Goal: Find specific fact: Find specific fact

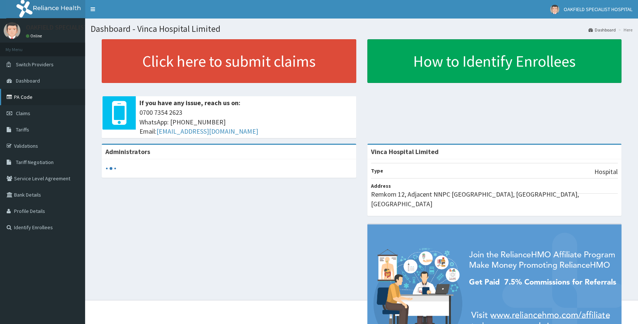
click at [29, 98] on link "PA Code" at bounding box center [42, 97] width 85 height 16
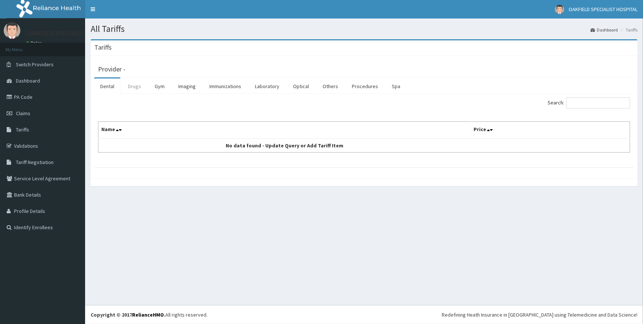
click at [129, 83] on link "Drugs" at bounding box center [134, 86] width 25 height 16
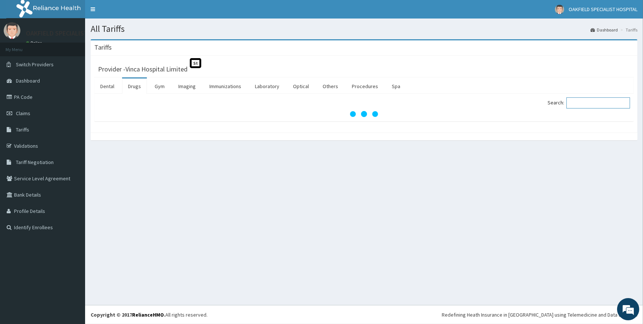
click at [580, 104] on input "Search:" at bounding box center [598, 102] width 64 height 11
paste input "Hydrocortisone cream"
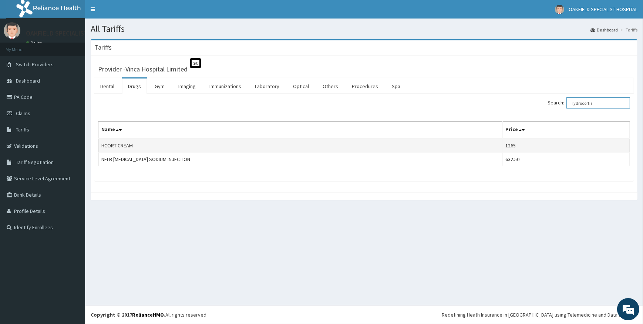
type input "Hydrocortis"
drag, startPoint x: 102, startPoint y: 144, endPoint x: 135, endPoint y: 143, distance: 32.6
click at [135, 143] on td "HCORT CREAM" at bounding box center [300, 145] width 404 height 14
copy td "HCORT CREAM"
